Goal: Find contact information: Find contact information

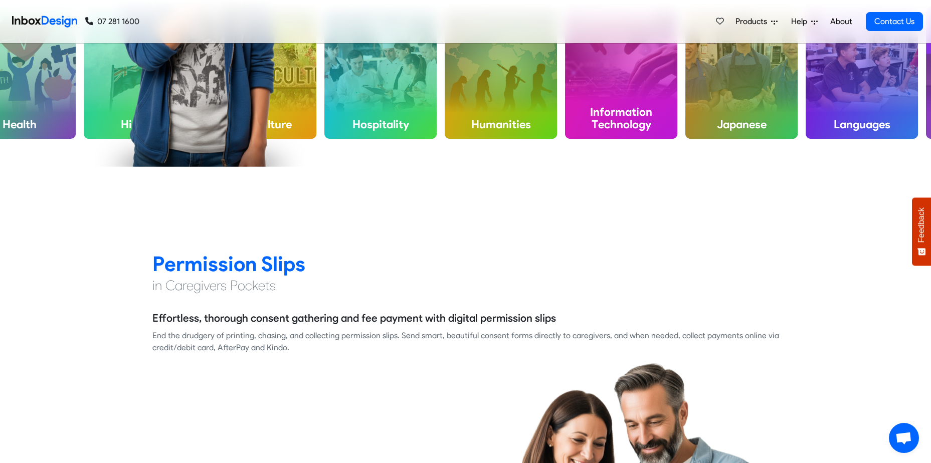
scroll to position [702, 0]
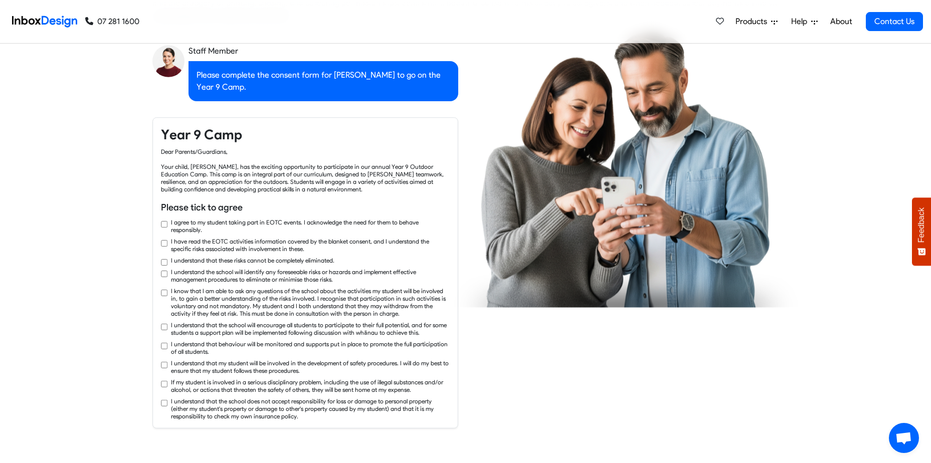
checkbox input "true"
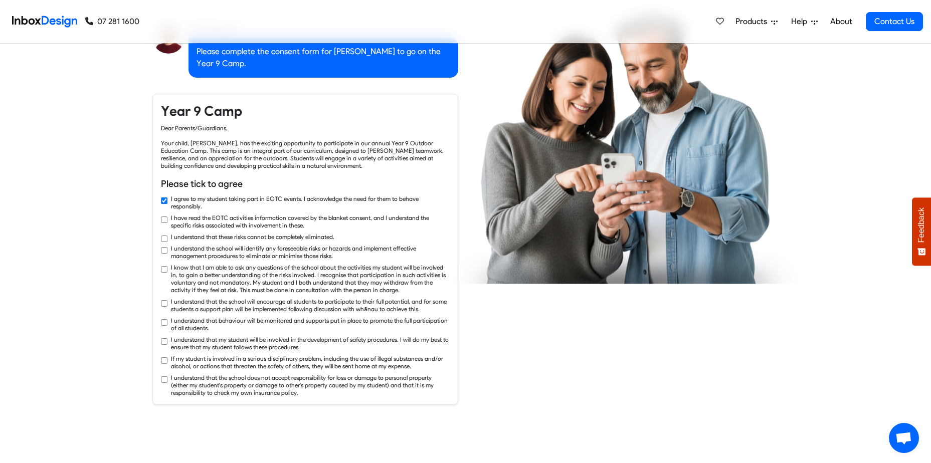
checkbox input "true"
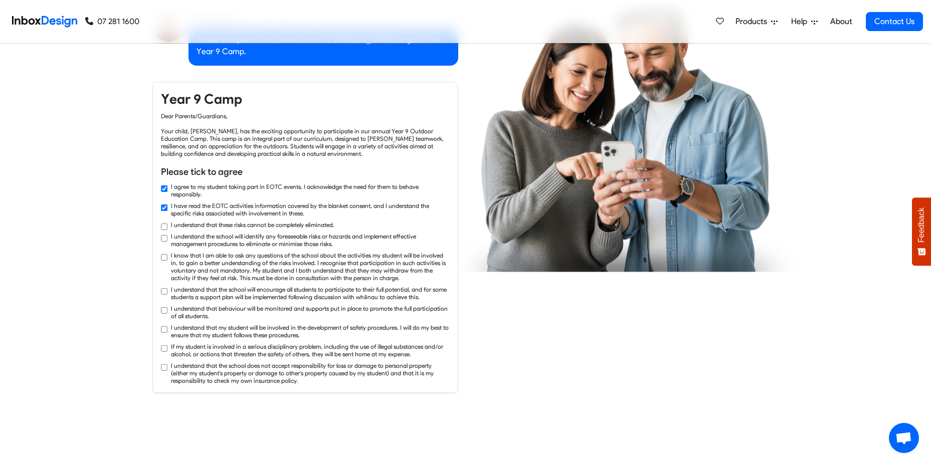
checkbox input "true"
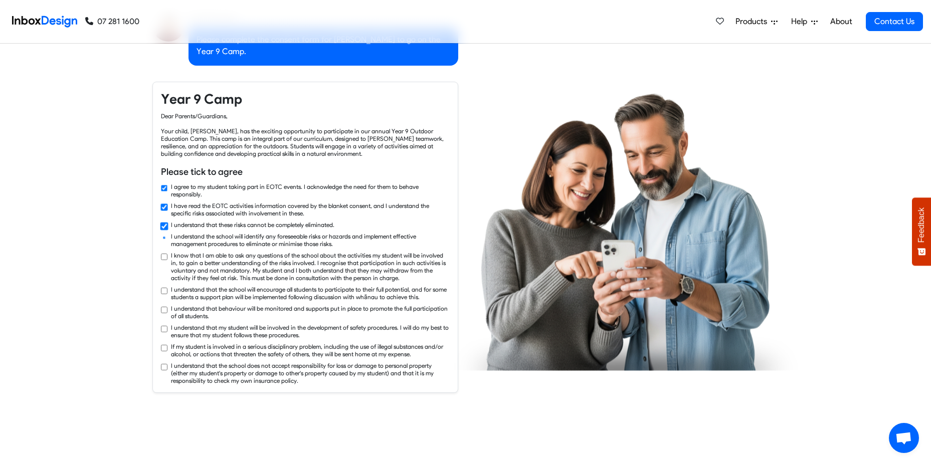
checkbox input "true"
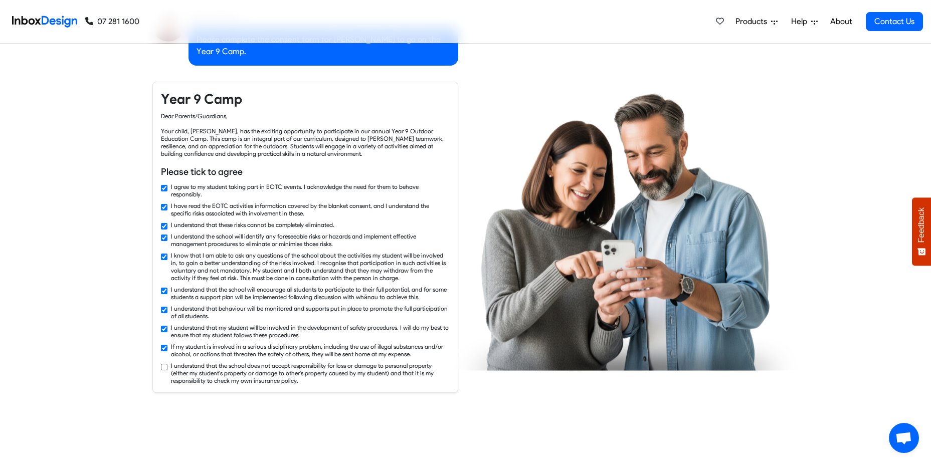
checkbox input "true"
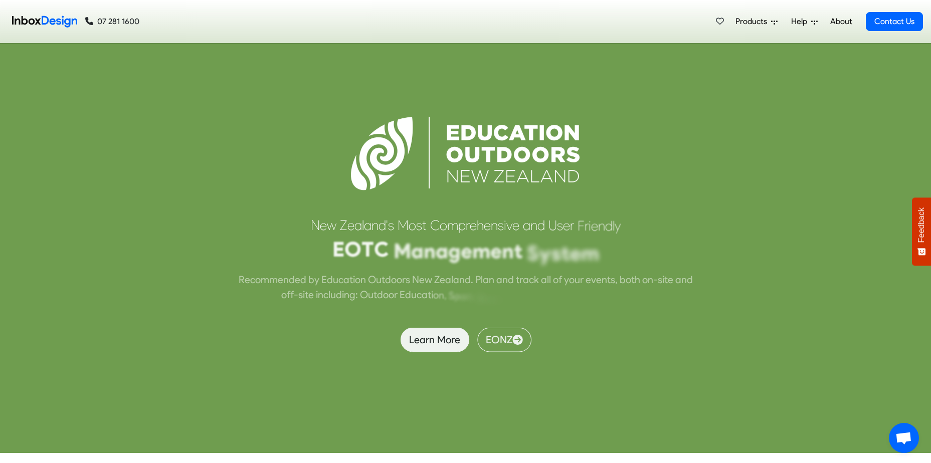
scroll to position [2355, 0]
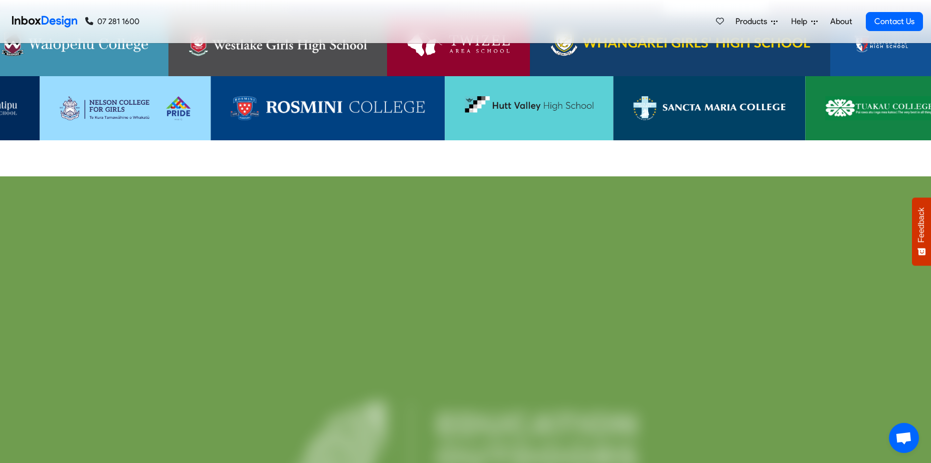
click at [750, 22] on span "Products" at bounding box center [753, 22] width 36 height 12
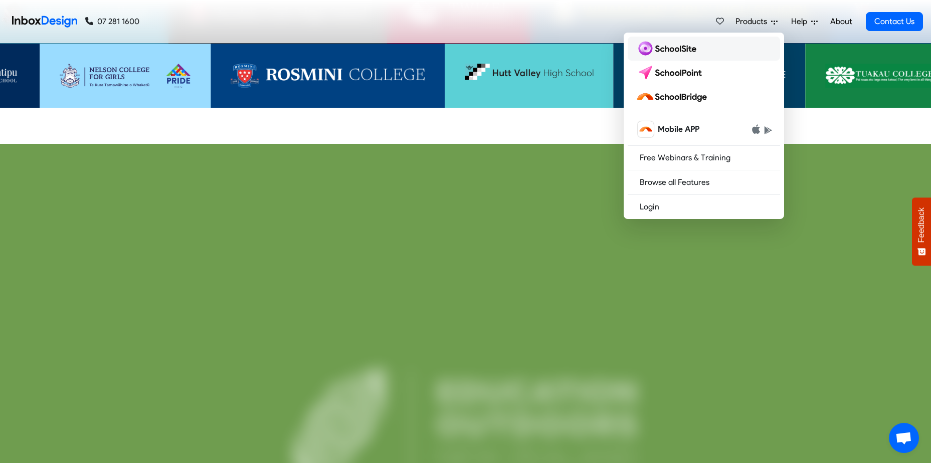
scroll to position [2405, 0]
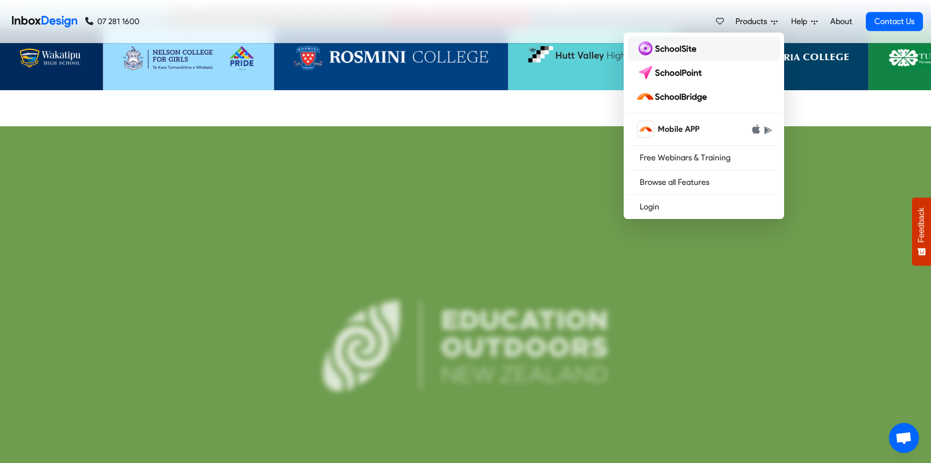
click at [672, 48] on img at bounding box center [667, 49] width 65 height 16
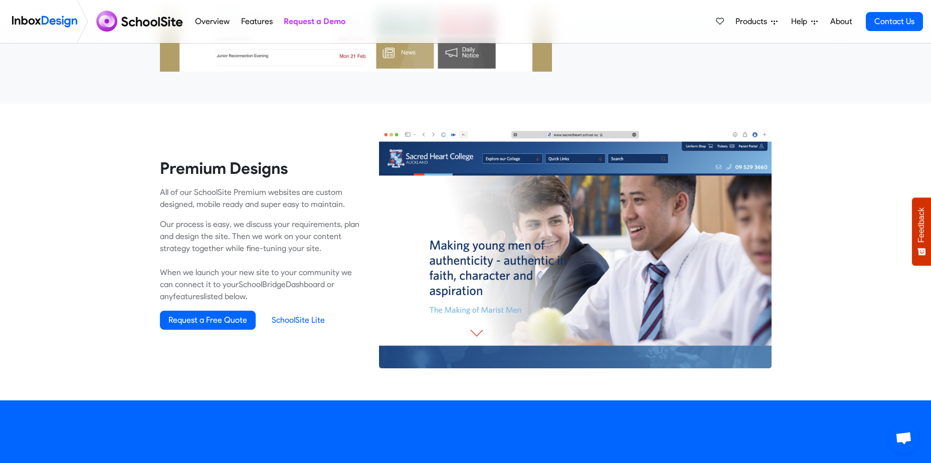
scroll to position [551, 0]
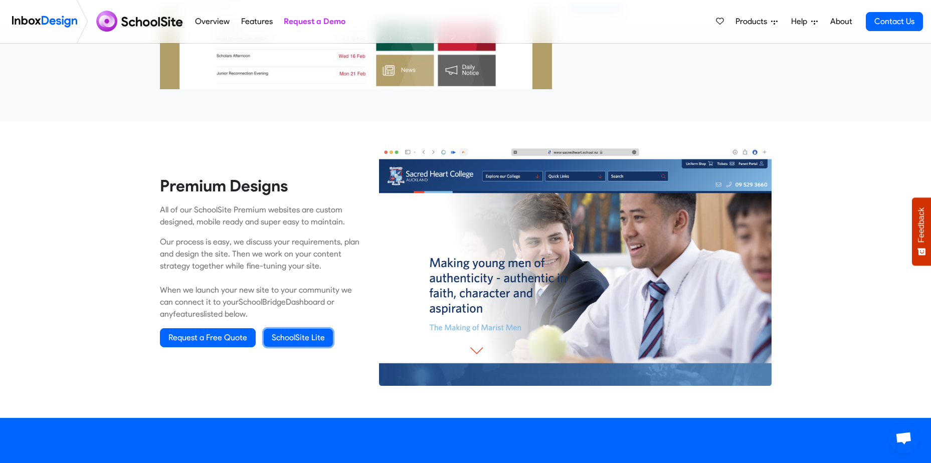
click at [299, 336] on link "SchoolSite Lite" at bounding box center [298, 338] width 69 height 18
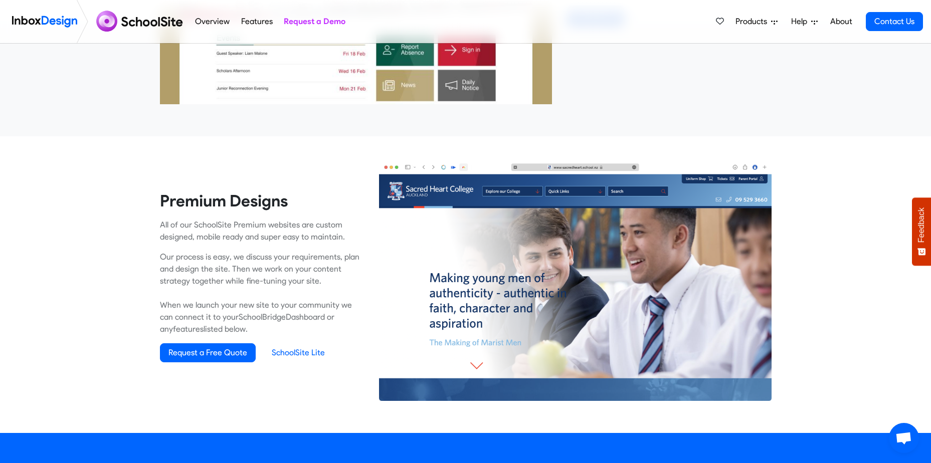
scroll to position [551, 0]
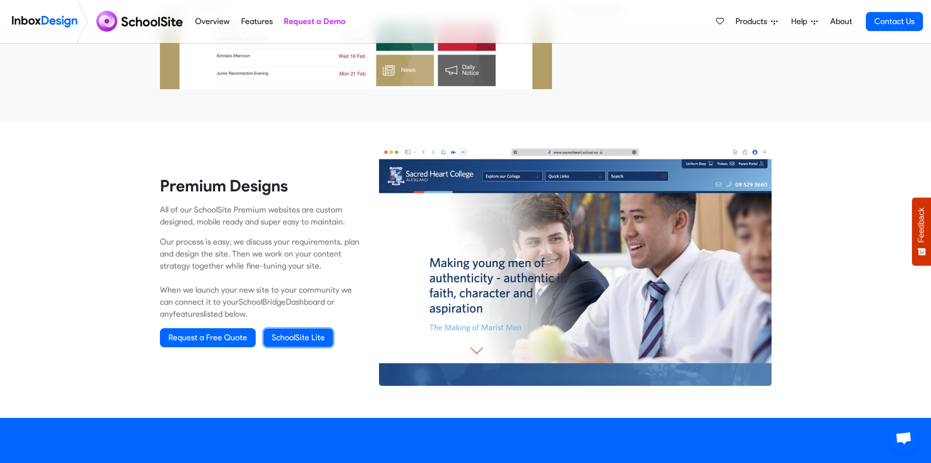
click at [297, 339] on link "SchoolSite Lite" at bounding box center [298, 338] width 69 height 18
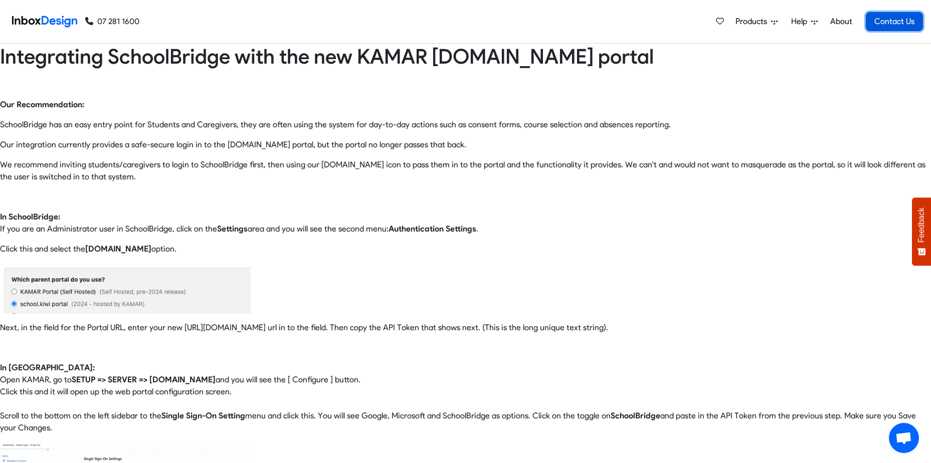
click at [907, 22] on link "Contact Us" at bounding box center [893, 21] width 57 height 19
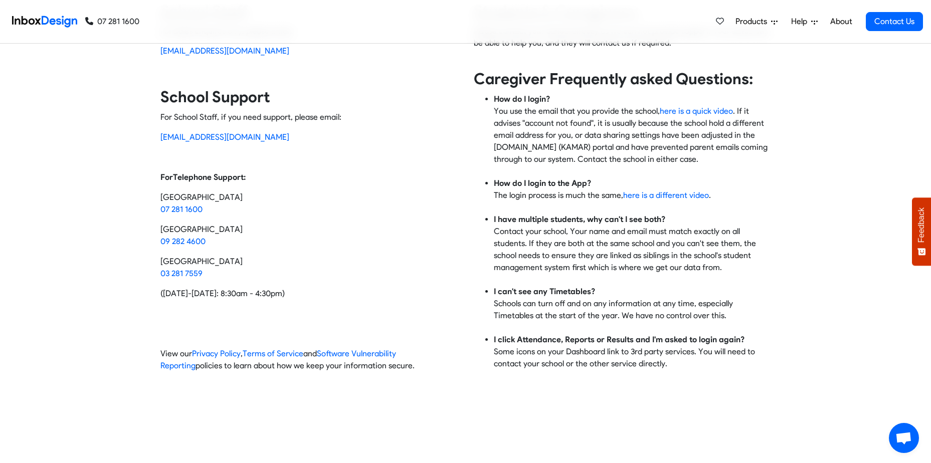
scroll to position [100, 0]
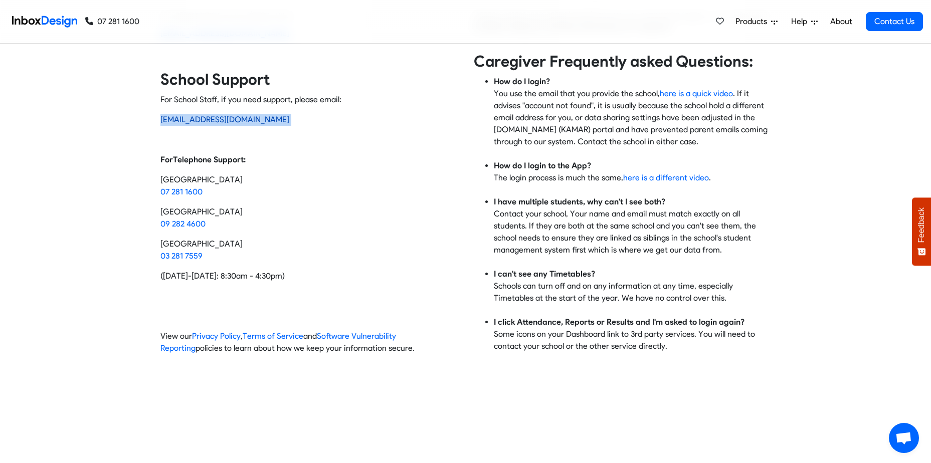
drag, startPoint x: 259, startPoint y: 120, endPoint x: 161, endPoint y: 116, distance: 97.3
click at [161, 116] on p "[EMAIL_ADDRESS][DOMAIN_NAME]" at bounding box center [308, 120] width 297 height 12
copy p "[EMAIL_ADDRESS][DOMAIN_NAME]"
